Goal: Task Accomplishment & Management: Use online tool/utility

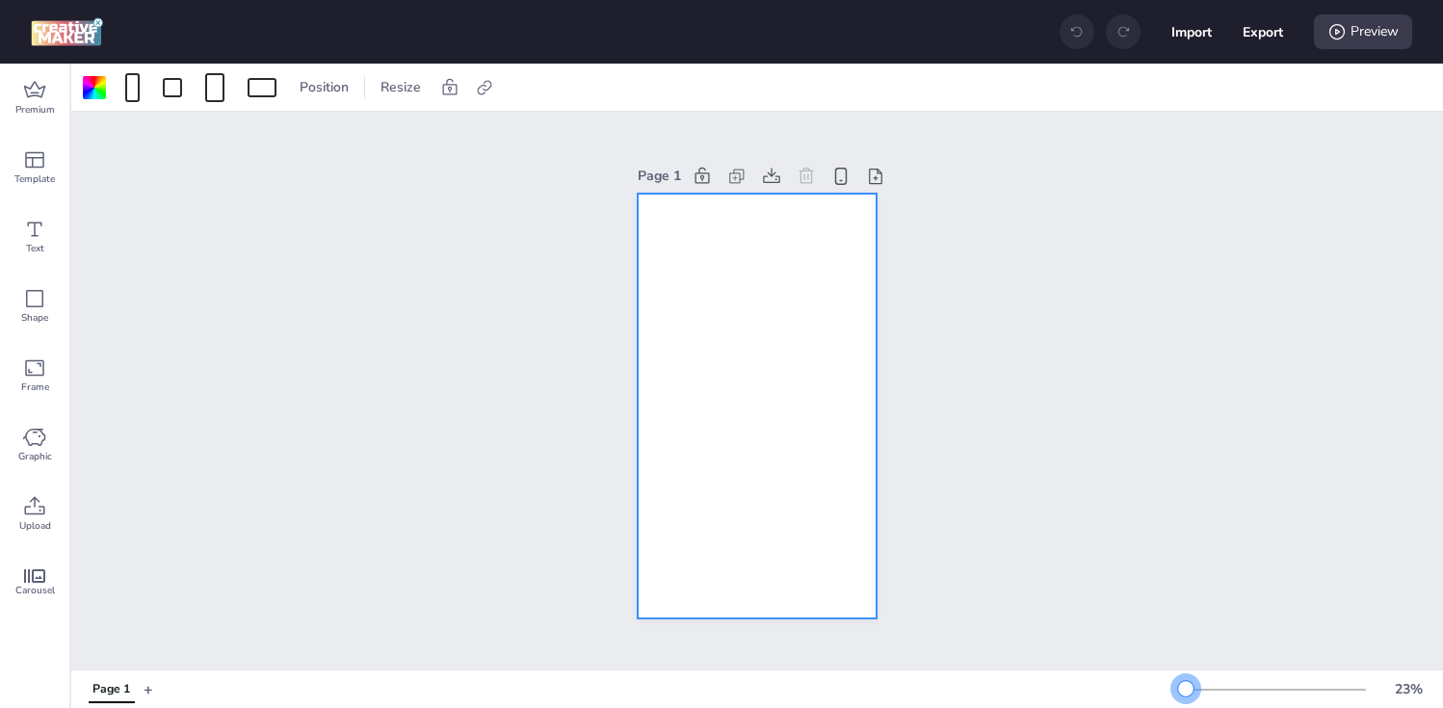
drag, startPoint x: 1214, startPoint y: 688, endPoint x: 1188, endPoint y: 687, distance: 26.0
click at [1187, 687] on div at bounding box center [1185, 688] width 15 height 15
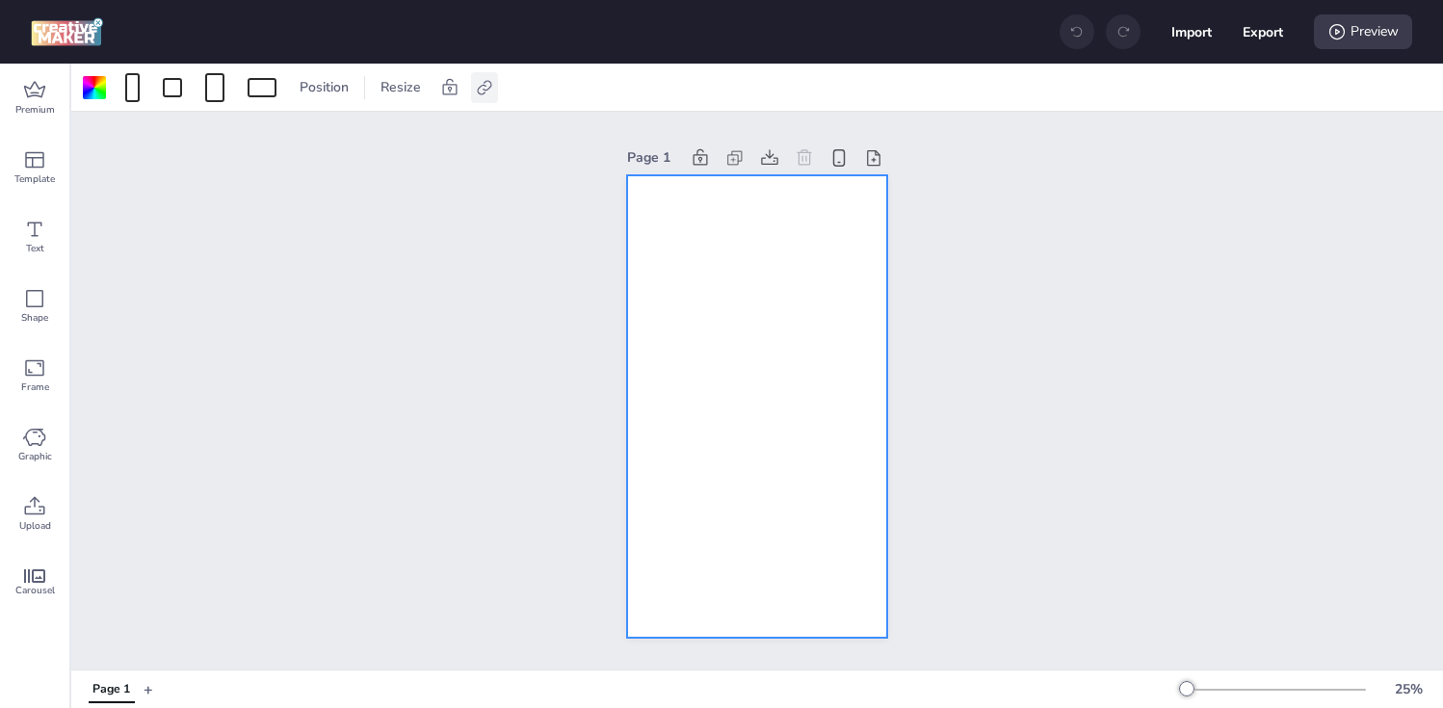
click at [485, 85] on icon at bounding box center [484, 87] width 14 height 14
click at [418, 132] on label "Activate hyperlink" at bounding box center [347, 136] width 144 height 34
click at [293, 138] on input "Activate hyperlink" at bounding box center [286, 144] width 13 height 13
checkbox input "true"
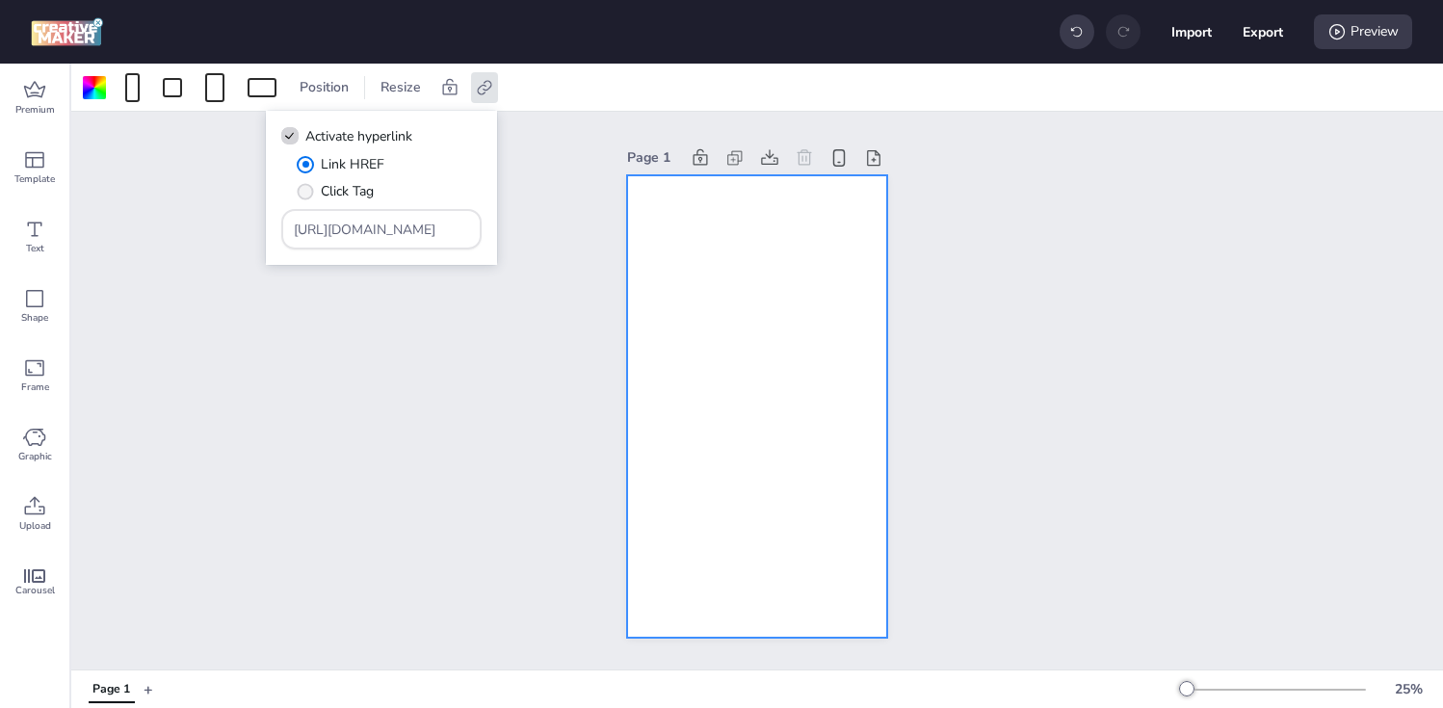
click at [355, 190] on span "Click Tag" at bounding box center [347, 191] width 53 height 20
click at [308, 193] on input "Click Tag" at bounding box center [302, 199] width 13 height 13
radio input "true"
drag, startPoint x: 429, startPoint y: 233, endPoint x: 113, endPoint y: 229, distance: 316.0
click at [113, 229] on body "Import Export Preview Premium Template Text Shape Frame Graphic Upload Carousel…" at bounding box center [721, 354] width 1443 height 708
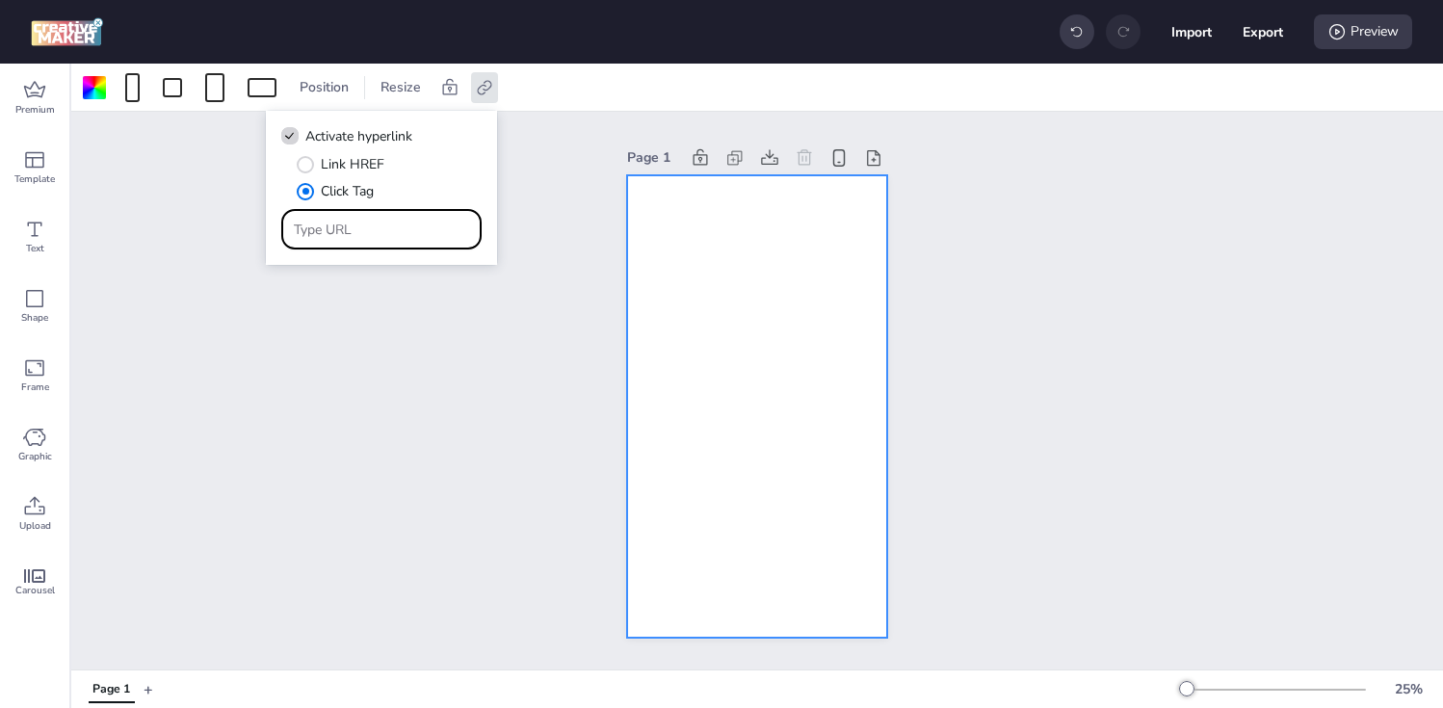
paste input "[URL][DOMAIN_NAME]"
type input "[URL][DOMAIN_NAME]"
click at [353, 363] on div "Page 1" at bounding box center [757, 391] width 1372 height 558
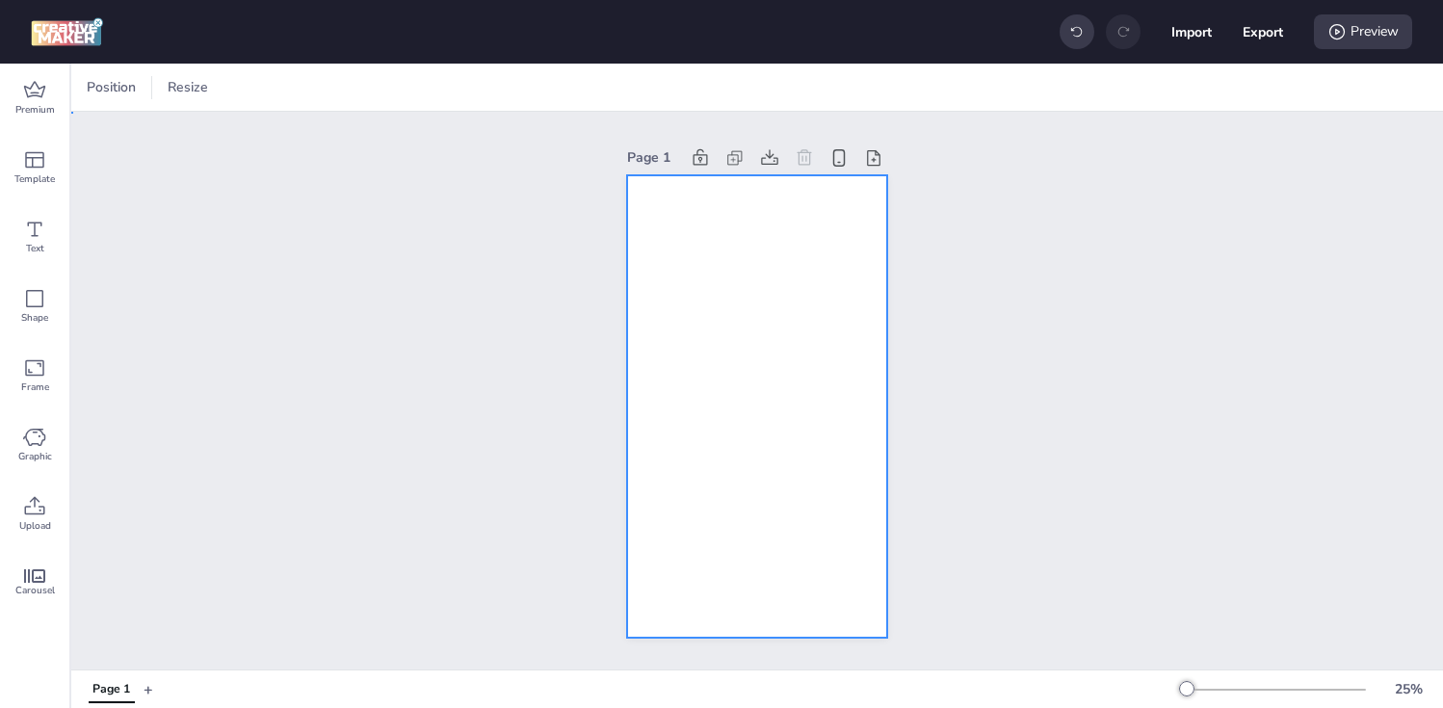
click at [764, 292] on div at bounding box center [757, 406] width 260 height 462
click at [92, 92] on div at bounding box center [94, 87] width 23 height 23
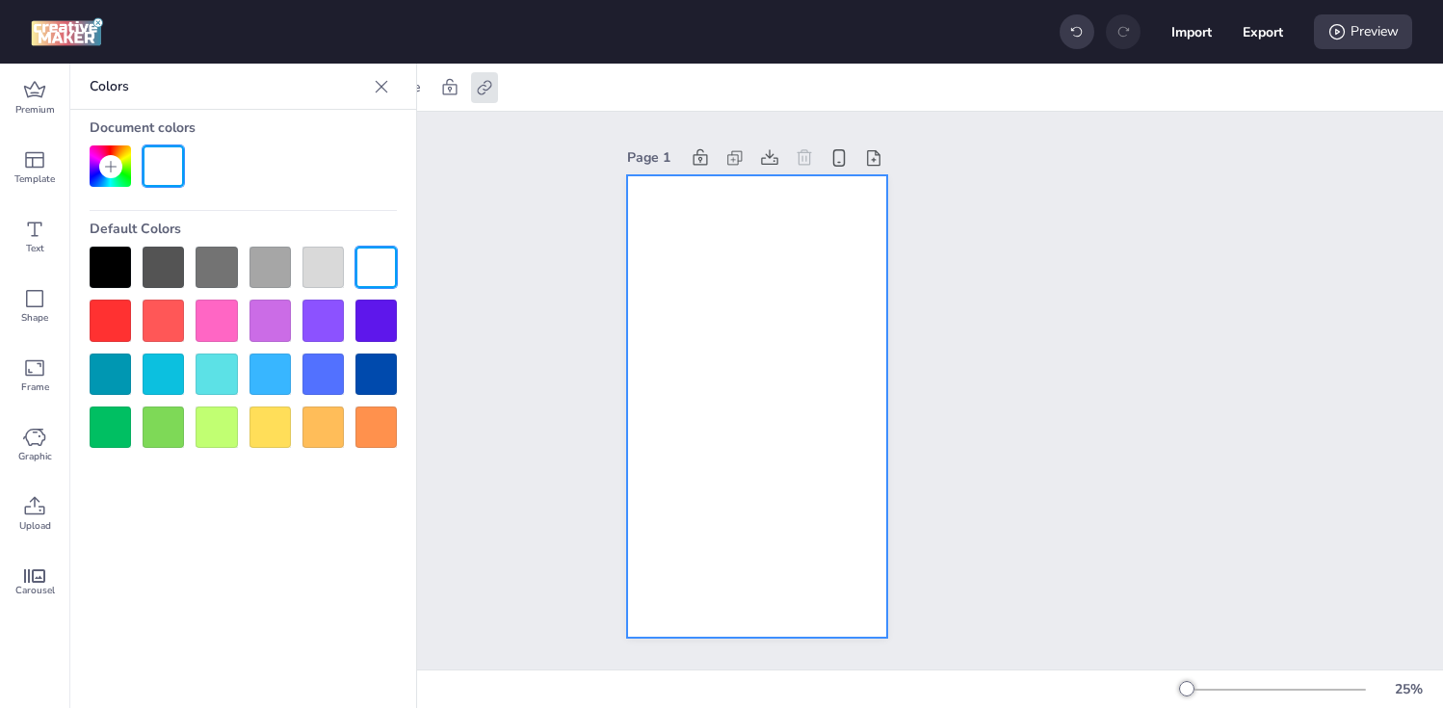
click at [107, 271] on div at bounding box center [110, 267] width 41 height 41
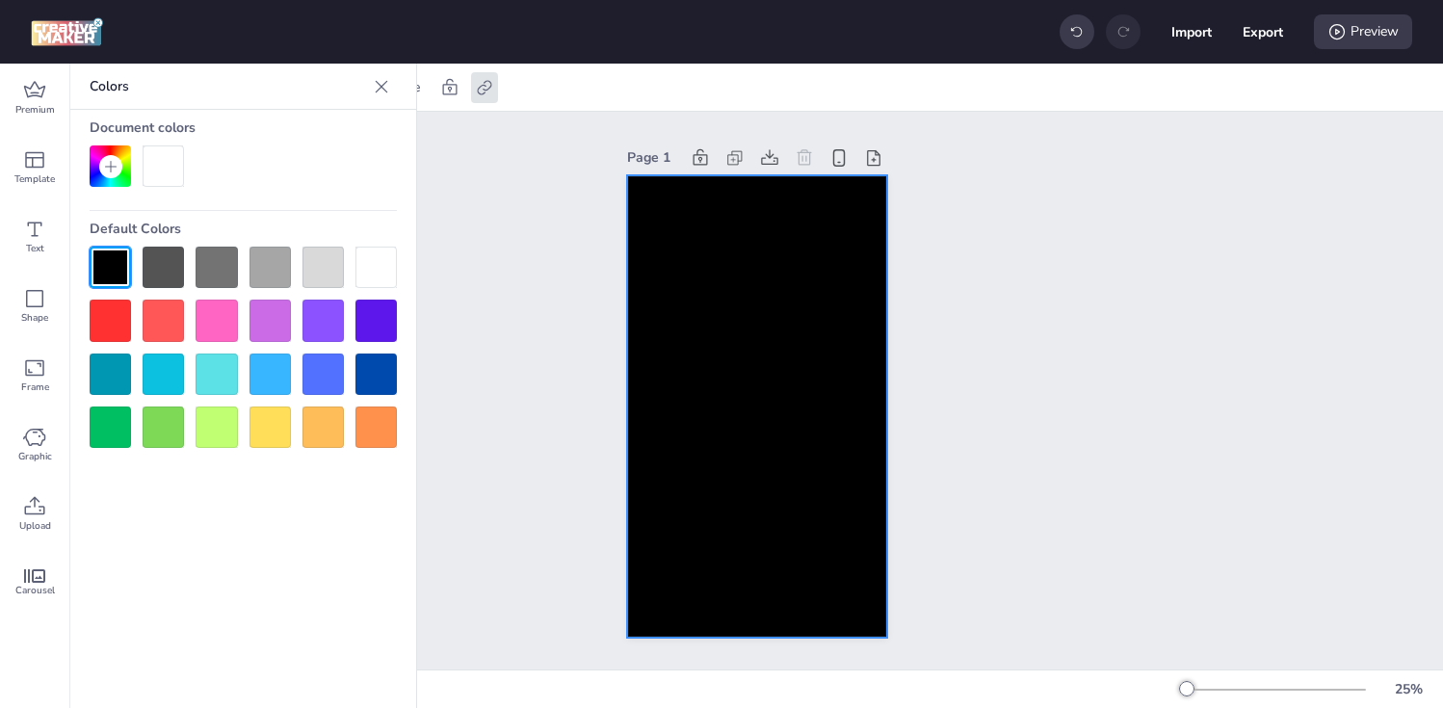
click at [596, 352] on div "Page 1" at bounding box center [757, 390] width 368 height 539
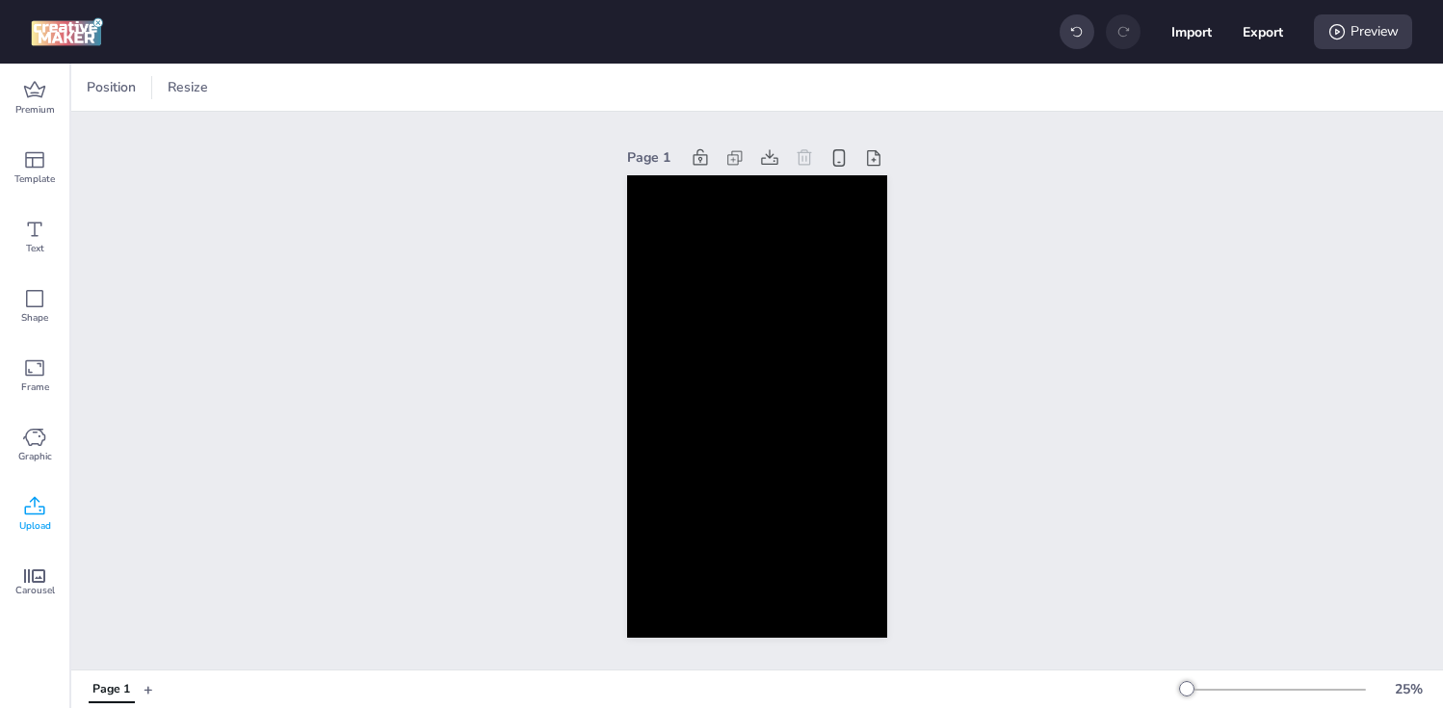
click at [25, 530] on span "Upload" at bounding box center [35, 525] width 32 height 15
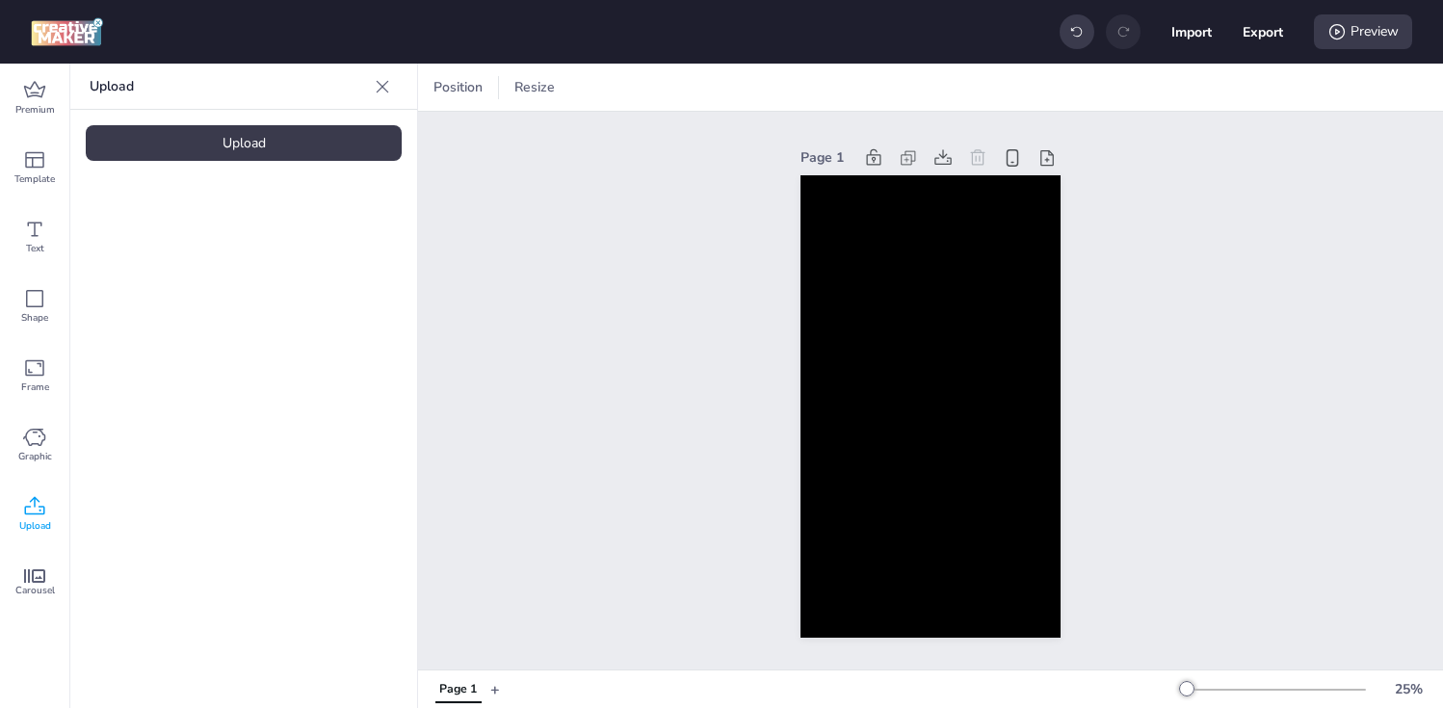
click at [216, 144] on div "Upload" at bounding box center [244, 143] width 316 height 36
click at [141, 279] on img at bounding box center [163, 269] width 118 height 20
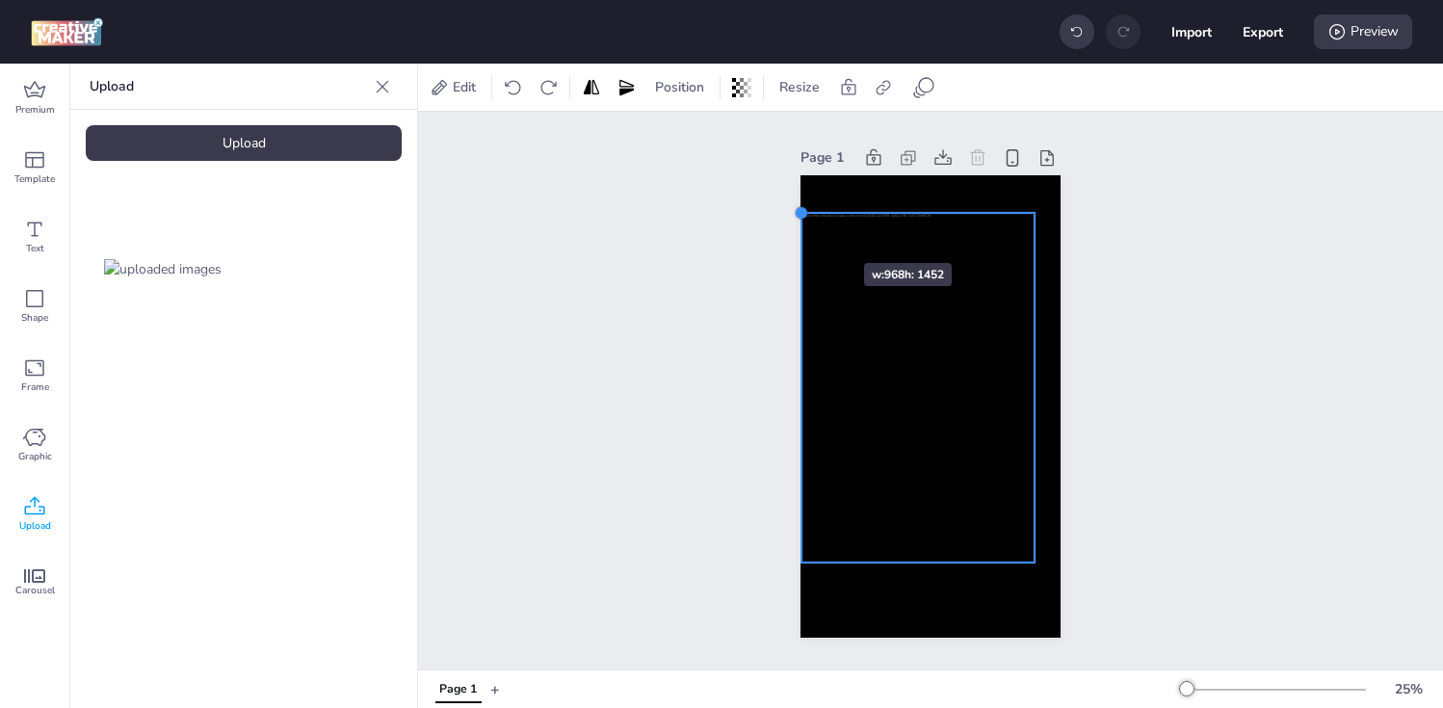
drag, startPoint x: 831, startPoint y: 254, endPoint x: 806, endPoint y: 229, distance: 35.4
click at [806, 229] on div at bounding box center [931, 406] width 260 height 462
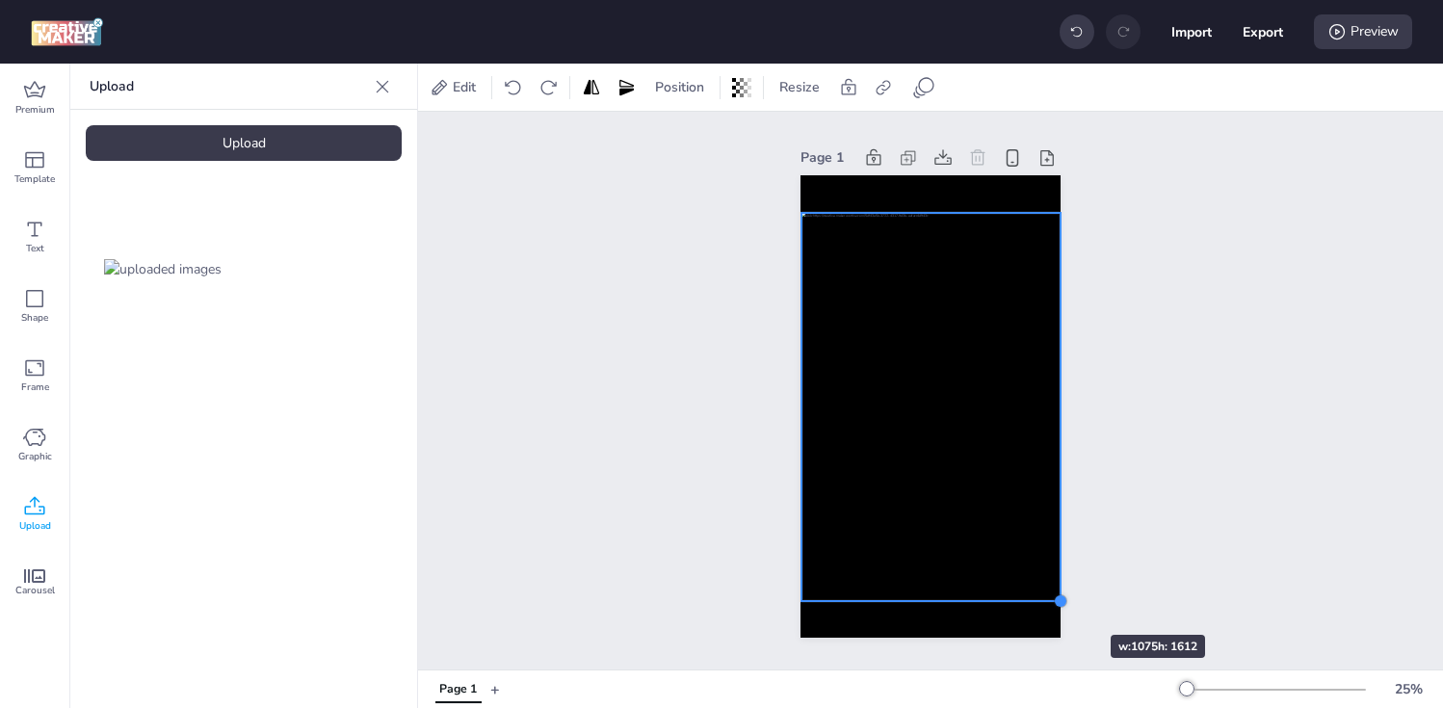
drag, startPoint x: 1036, startPoint y: 562, endPoint x: 1053, endPoint y: 600, distance: 42.3
click at [1053, 600] on div at bounding box center [1060, 600] width 15 height 15
click at [644, 378] on div "Page 1" at bounding box center [930, 391] width 1025 height 558
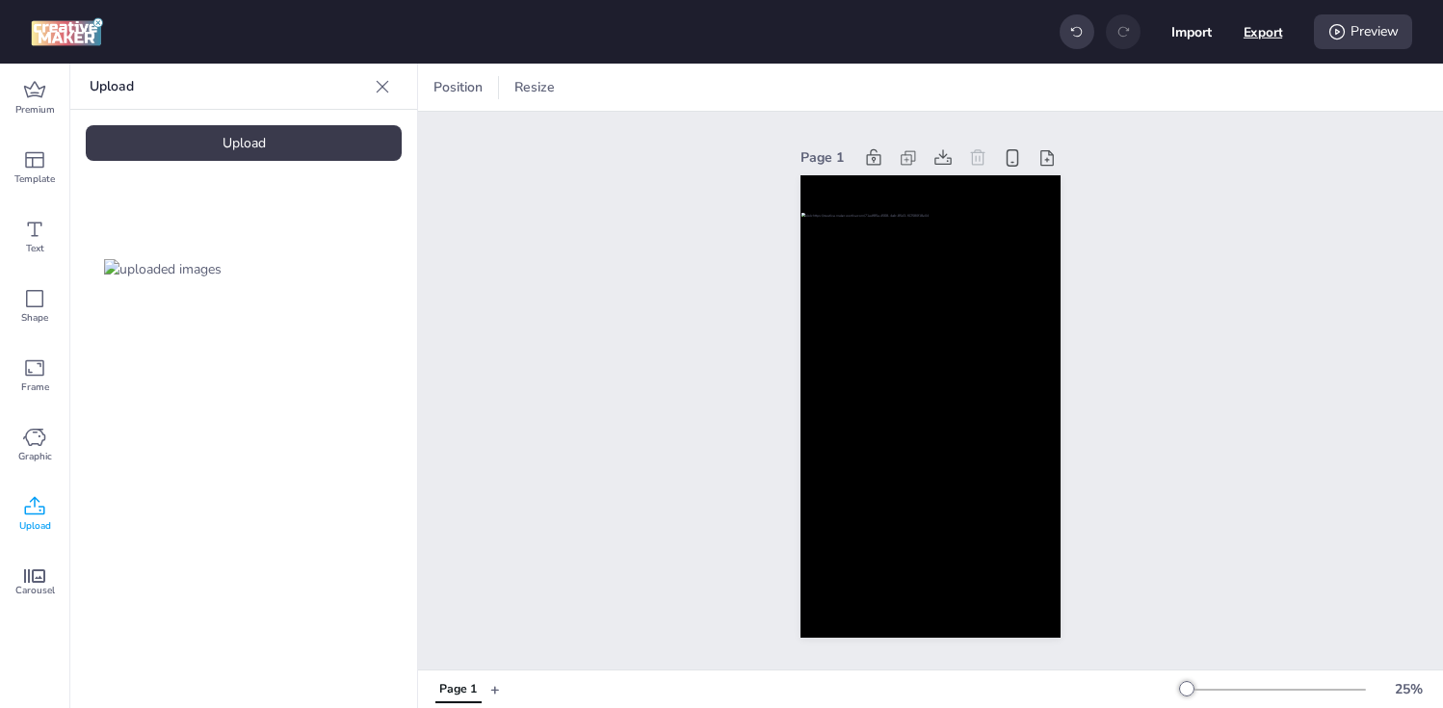
click at [1245, 39] on button "Export" at bounding box center [1263, 32] width 39 height 39
select select "html"
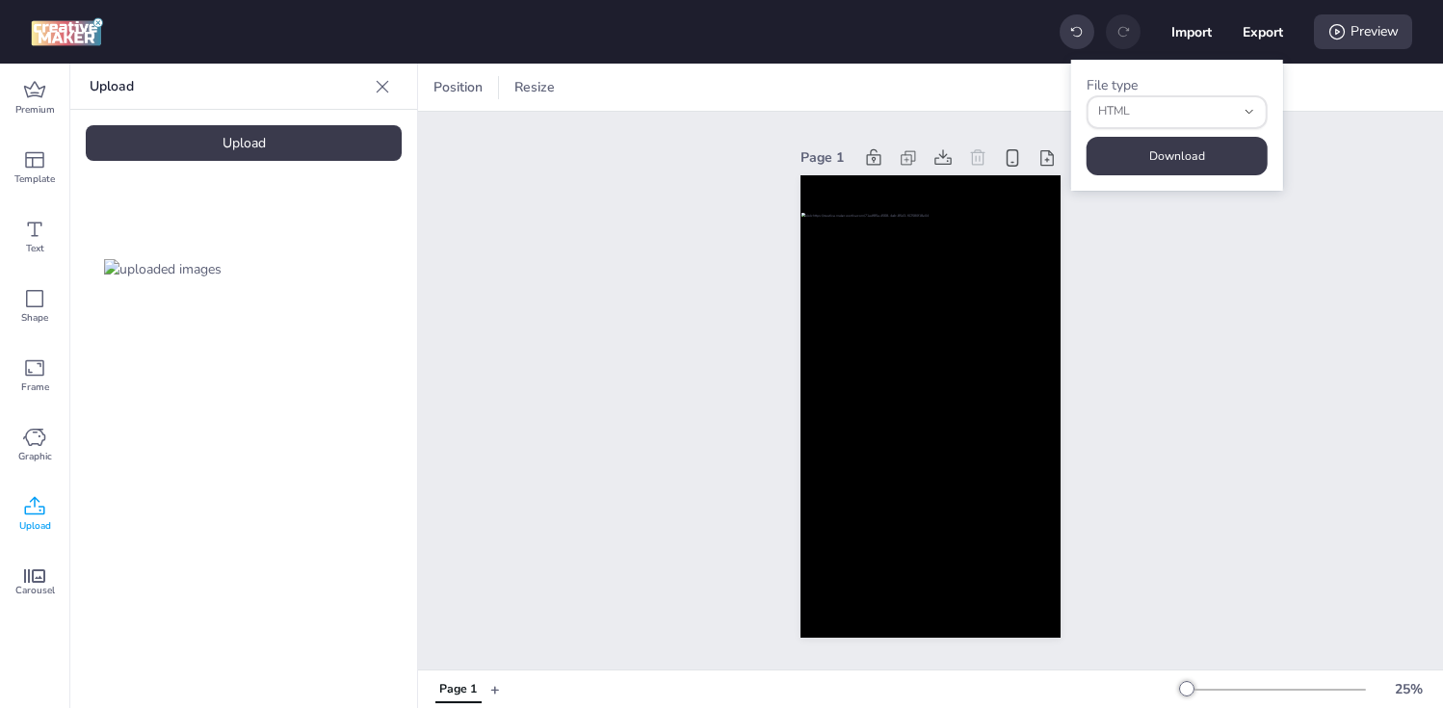
click at [668, 162] on div "Page 1" at bounding box center [930, 391] width 1025 height 558
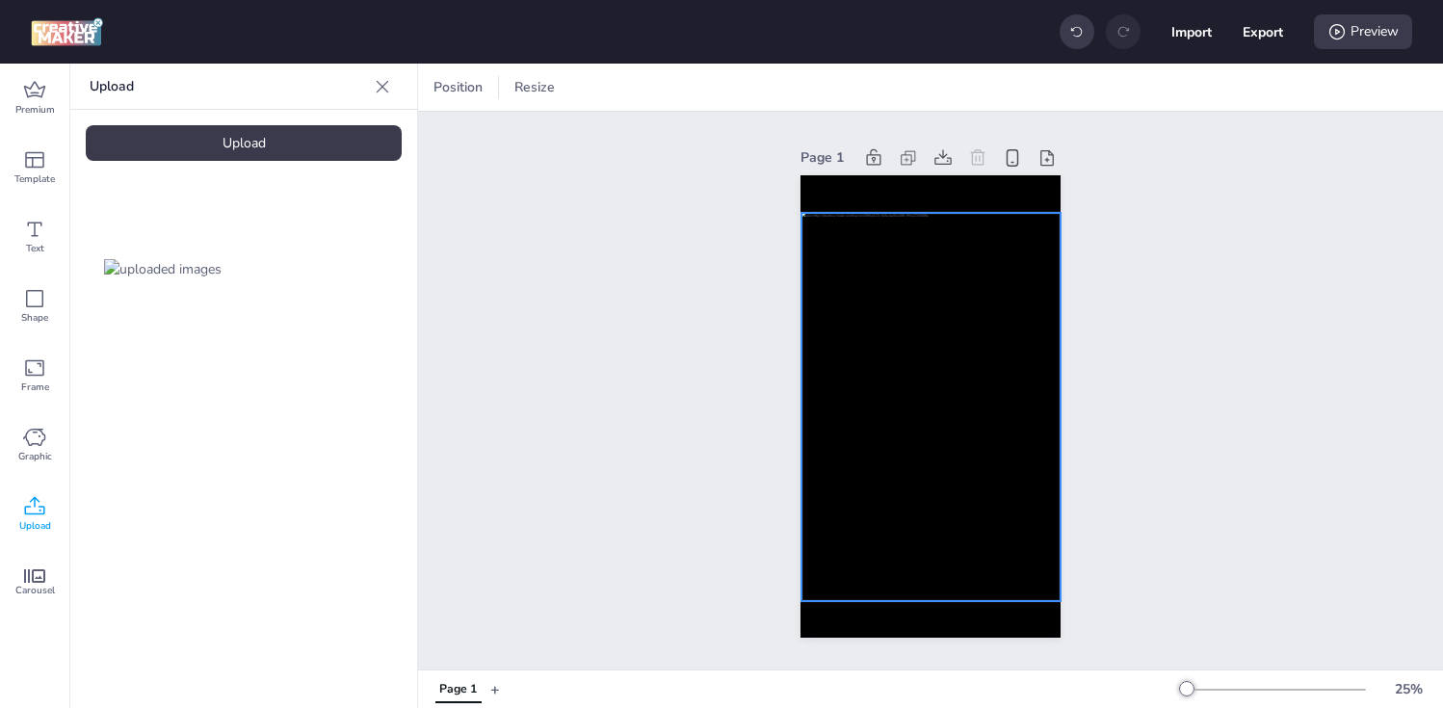
click at [880, 309] on div at bounding box center [930, 407] width 259 height 388
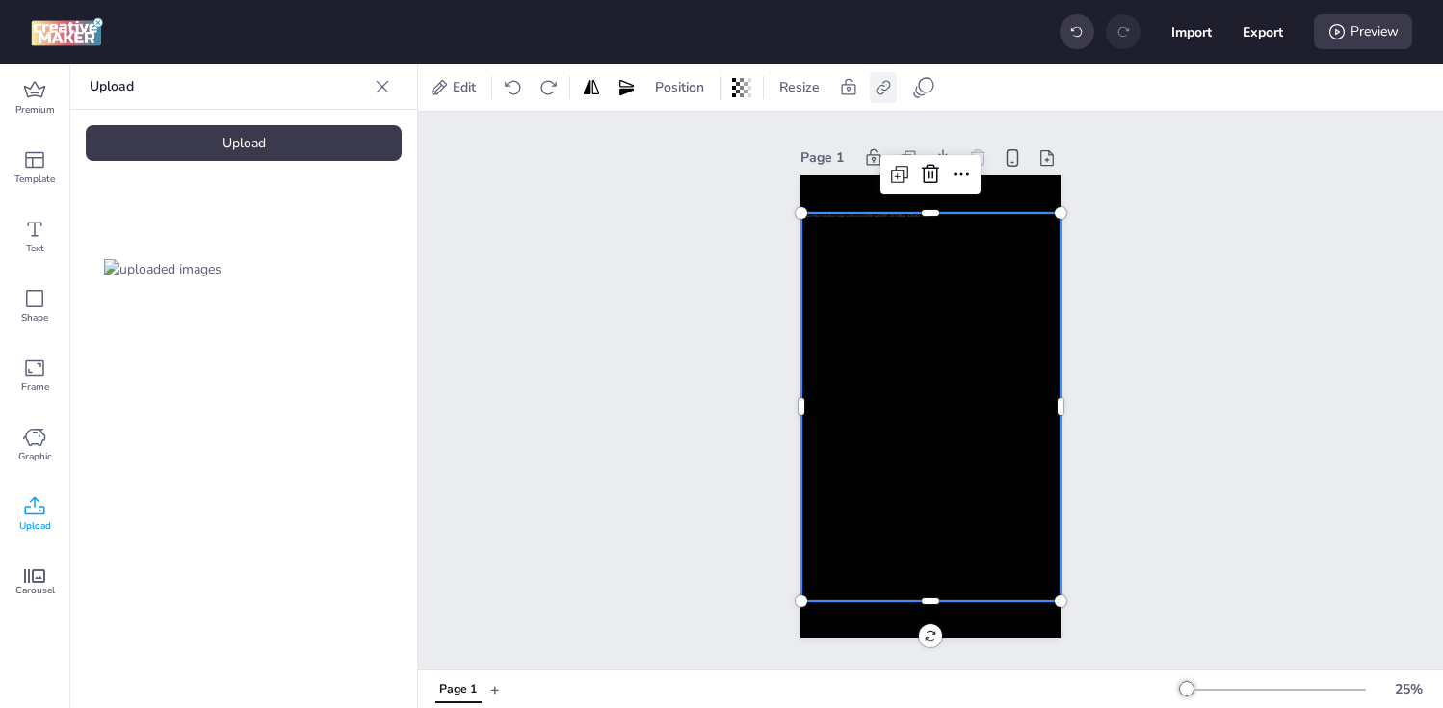
click at [887, 86] on icon at bounding box center [883, 87] width 19 height 19
click at [779, 135] on span "Activate hyperlink" at bounding box center [758, 136] width 107 height 20
click at [693, 138] on input "Activate hyperlink" at bounding box center [686, 144] width 13 height 13
checkbox input "true"
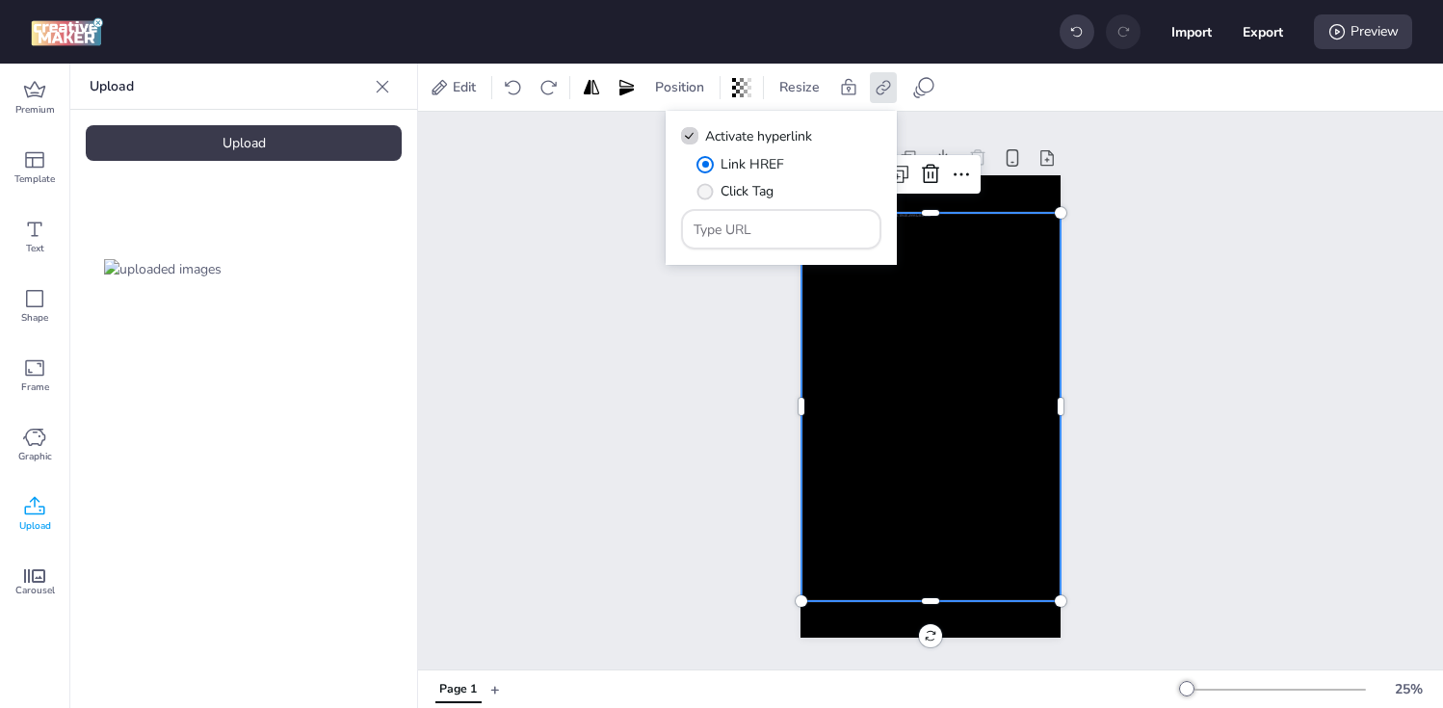
click at [716, 182] on label "Click Tag" at bounding box center [735, 191] width 91 height 34
click at [708, 193] on input "Click Tag" at bounding box center [702, 199] width 13 height 13
radio input "true"
click at [788, 233] on input "Type URL" at bounding box center [782, 230] width 176 height 20
paste input "[URL][DOMAIN_NAME]"
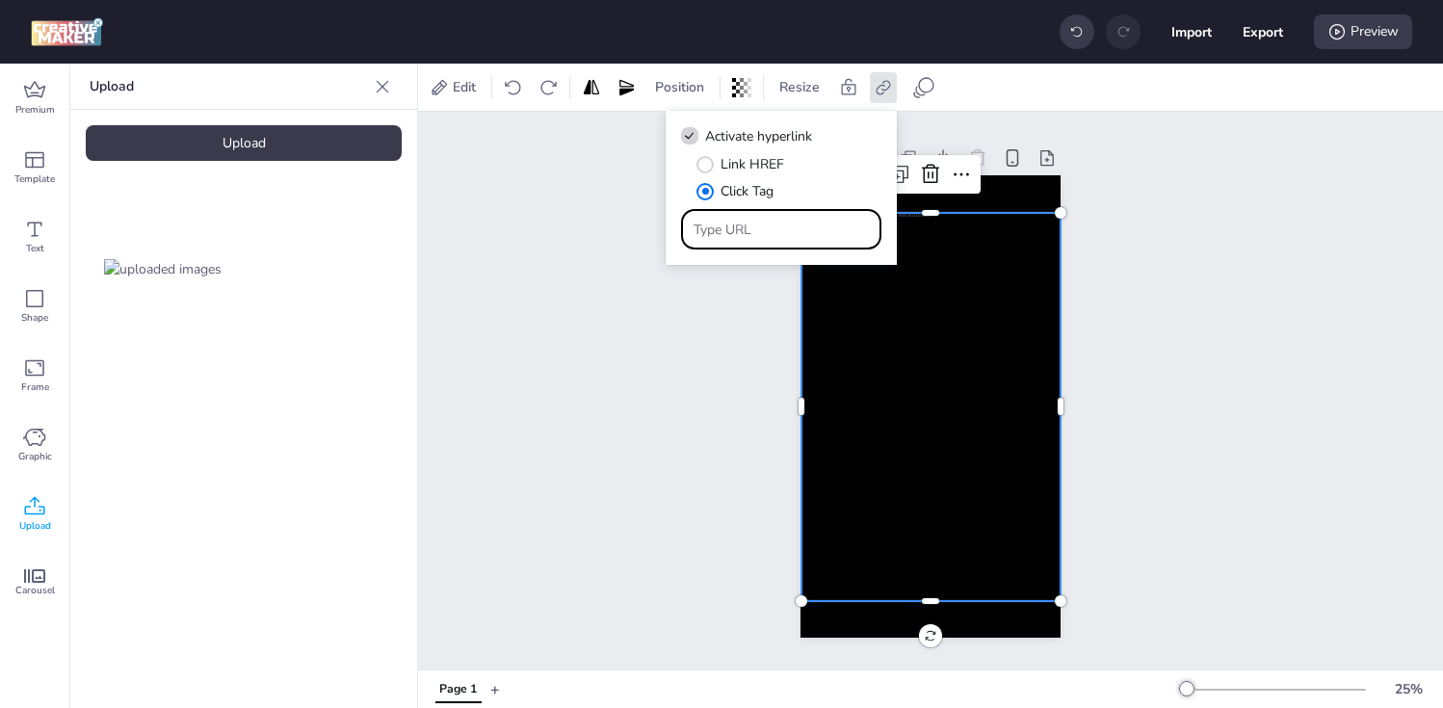
type input "[URL][DOMAIN_NAME]"
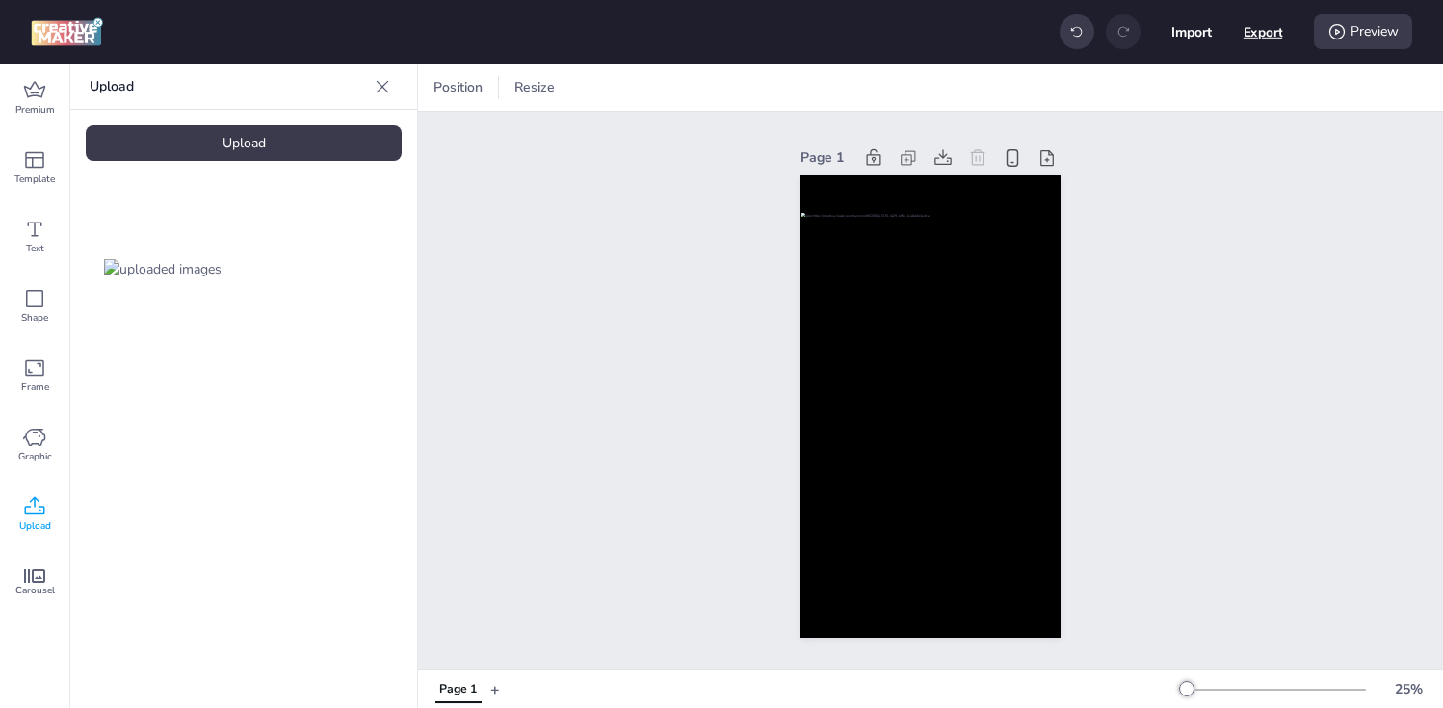
click at [1262, 36] on button "Export" at bounding box center [1263, 32] width 39 height 39
select select "html"
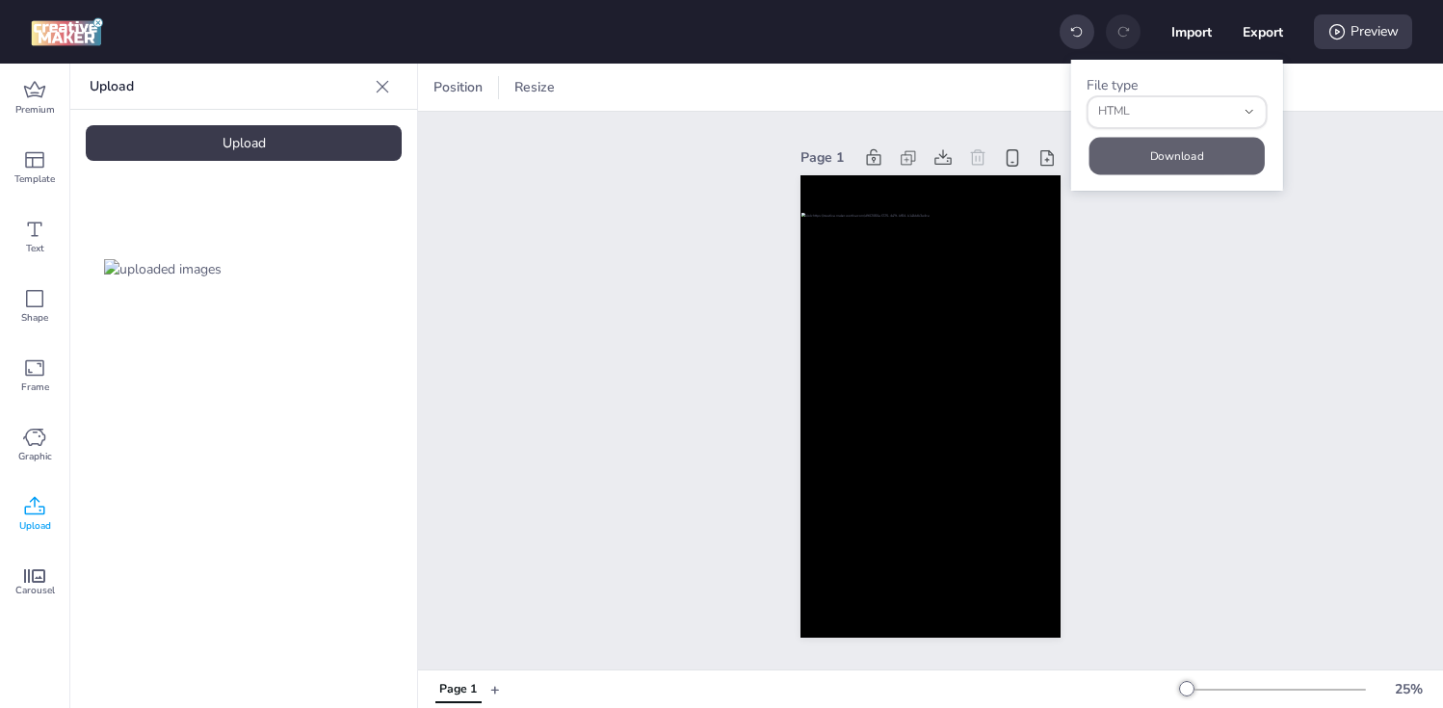
click at [1186, 159] on button "Download" at bounding box center [1177, 156] width 175 height 38
